Goal: Information Seeking & Learning: Understand process/instructions

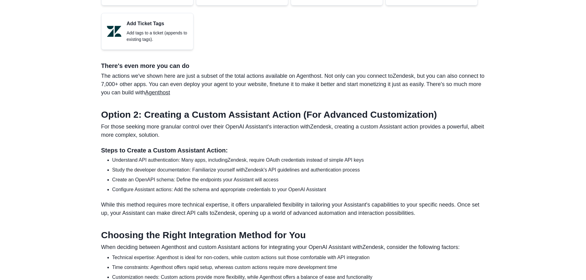
scroll to position [830, 0]
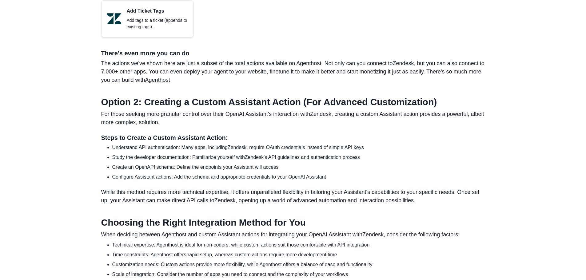
click at [226, 122] on p "For those seeking more granular control over their OpenAI Assistant's interacti…" at bounding box center [293, 118] width 384 height 17
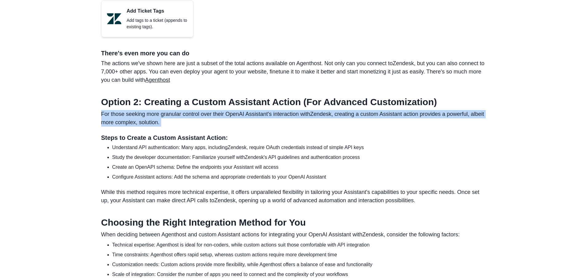
click at [226, 122] on p "For those seeking more granular control over their OpenAI Assistant's interacti…" at bounding box center [293, 118] width 384 height 17
click at [262, 127] on p "For those seeking more granular control over their OpenAI Assistant's interacti…" at bounding box center [293, 118] width 384 height 17
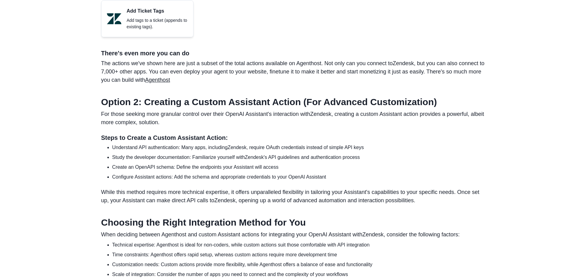
click at [248, 122] on p "For those seeking more granular control over their OpenAI Assistant's interacti…" at bounding box center [293, 118] width 384 height 17
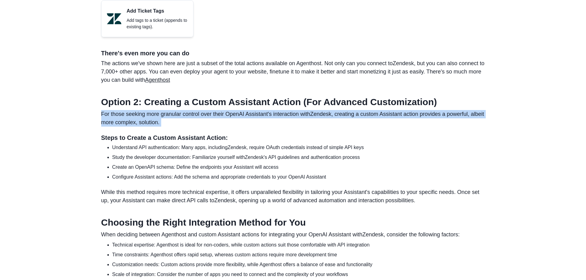
click at [248, 122] on p "For those seeking more granular control over their OpenAI Assistant's interacti…" at bounding box center [293, 118] width 384 height 17
click at [244, 110] on div at bounding box center [244, 110] width 0 height 0
click at [255, 121] on p "For those seeking more granular control over their OpenAI Assistant's interacti…" at bounding box center [293, 118] width 384 height 17
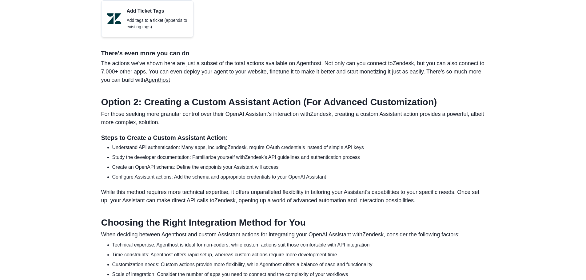
click at [243, 108] on h2 "Option 2: Creating a Custom Assistant Action (For Advanced Customization)" at bounding box center [293, 102] width 384 height 11
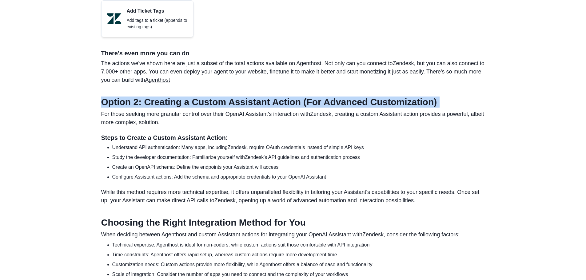
click at [243, 108] on h2 "Option 2: Creating a Custom Assistant Action (For Advanced Customization)" at bounding box center [293, 102] width 384 height 11
click at [239, 117] on div at bounding box center [239, 117] width 0 height 0
click at [261, 108] on h2 "Option 2: Creating a Custom Assistant Action (For Advanced Customization)" at bounding box center [293, 102] width 384 height 11
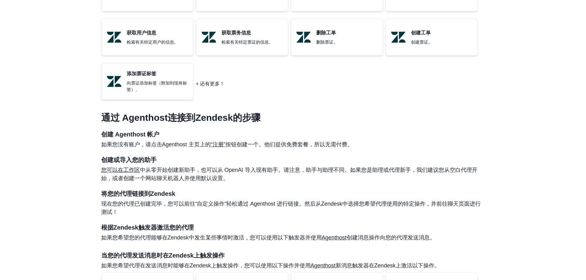
scroll to position [409, 0]
